Goal: Entertainment & Leisure: Consume media (video, audio)

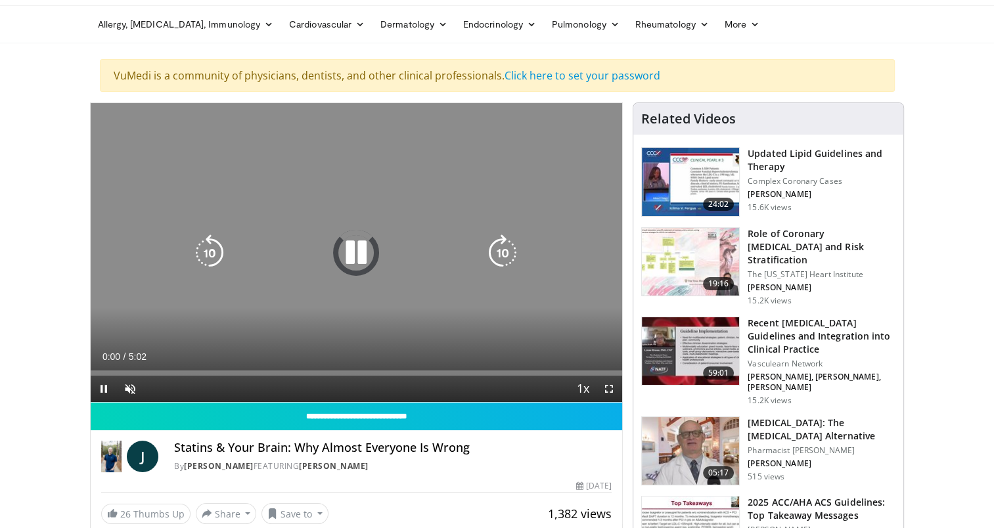
scroll to position [131, 0]
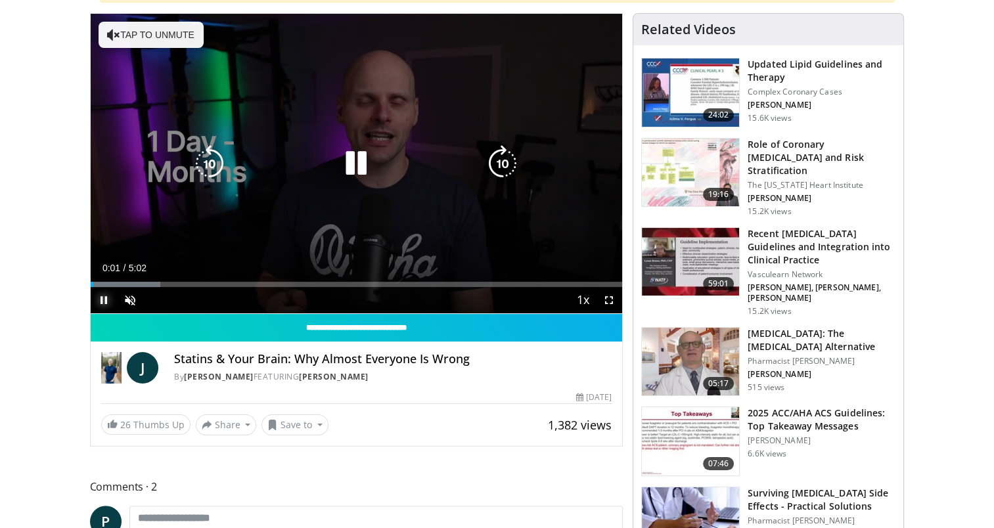
click at [101, 304] on span "Video Player" at bounding box center [104, 300] width 26 height 26
click at [177, 39] on button "Tap to unmute" at bounding box center [151, 35] width 105 height 26
drag, startPoint x: 102, startPoint y: 305, endPoint x: 110, endPoint y: 296, distance: 11.2
click at [110, 296] on span "Video Player" at bounding box center [104, 300] width 26 height 26
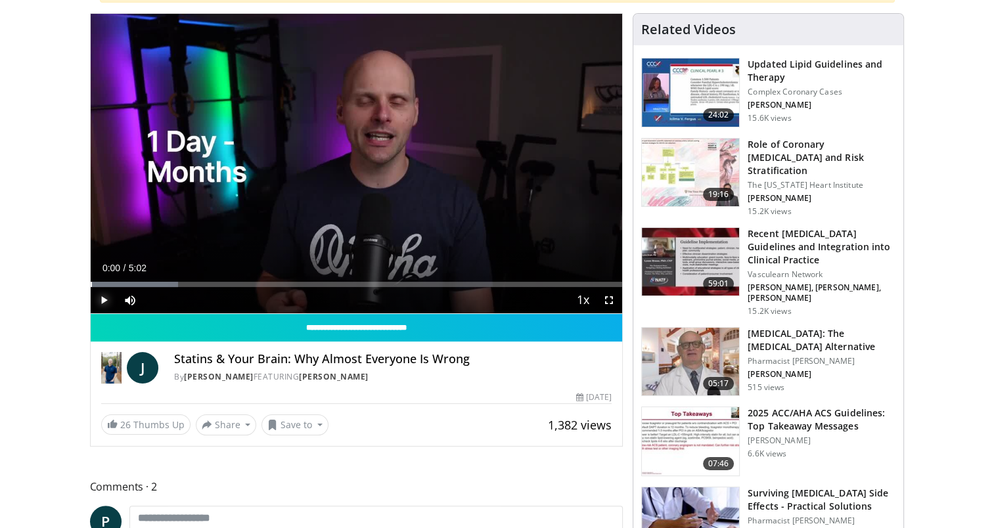
drag, startPoint x: 97, startPoint y: 281, endPoint x: 84, endPoint y: 279, distance: 13.3
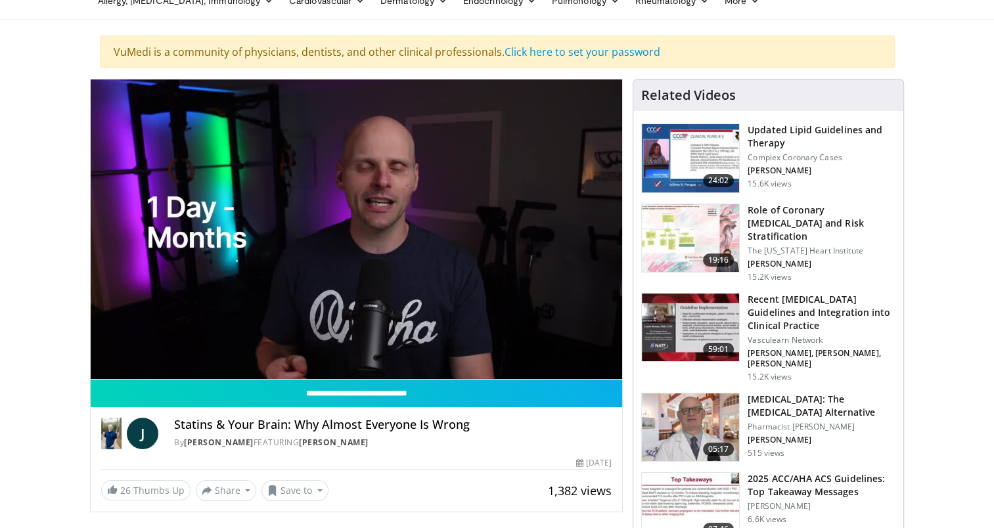
scroll to position [0, 0]
